Goal: Check status: Check status

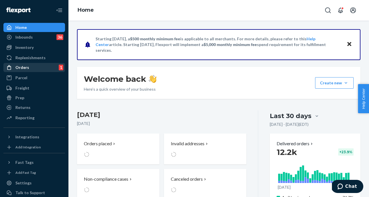
click at [31, 67] on div "Orders 1" at bounding box center [34, 67] width 60 height 8
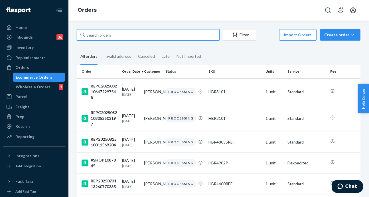
click at [114, 35] on input "text" at bounding box center [148, 34] width 143 height 11
paste input "REP2025081615443435001"
type input "REP2025081615443435001"
